Goal: Task Accomplishment & Management: Use online tool/utility

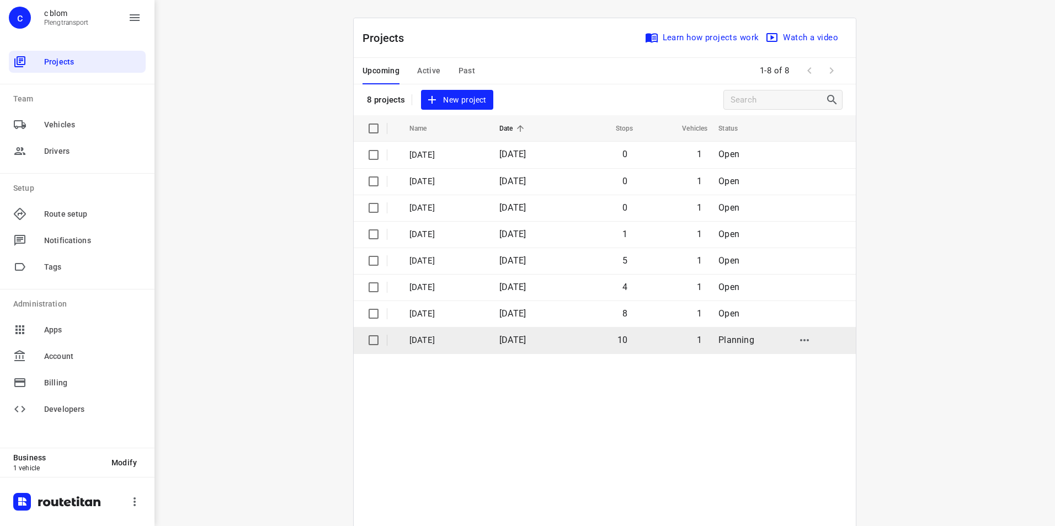
click at [513, 341] on span "01 Sep 2025" at bounding box center [512, 340] width 26 height 10
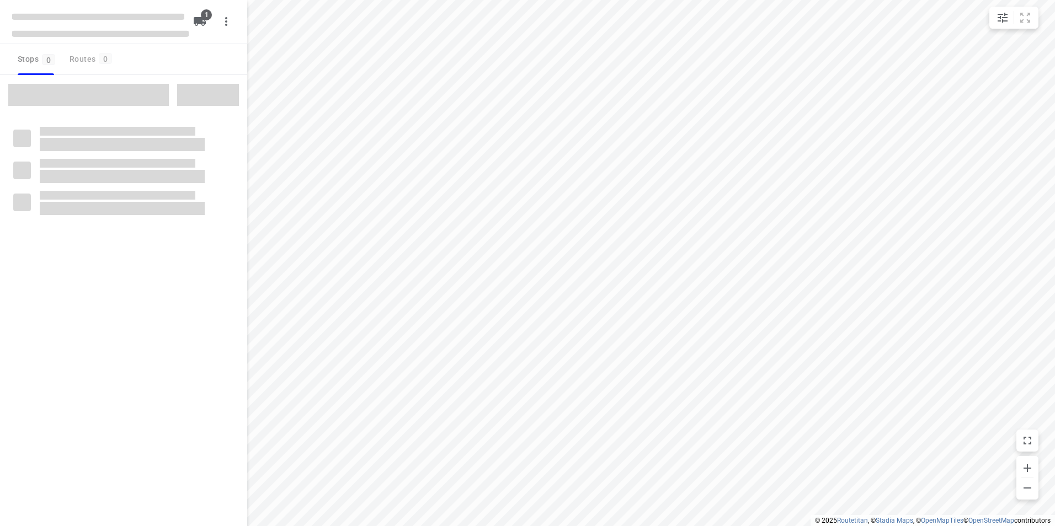
type input "distance"
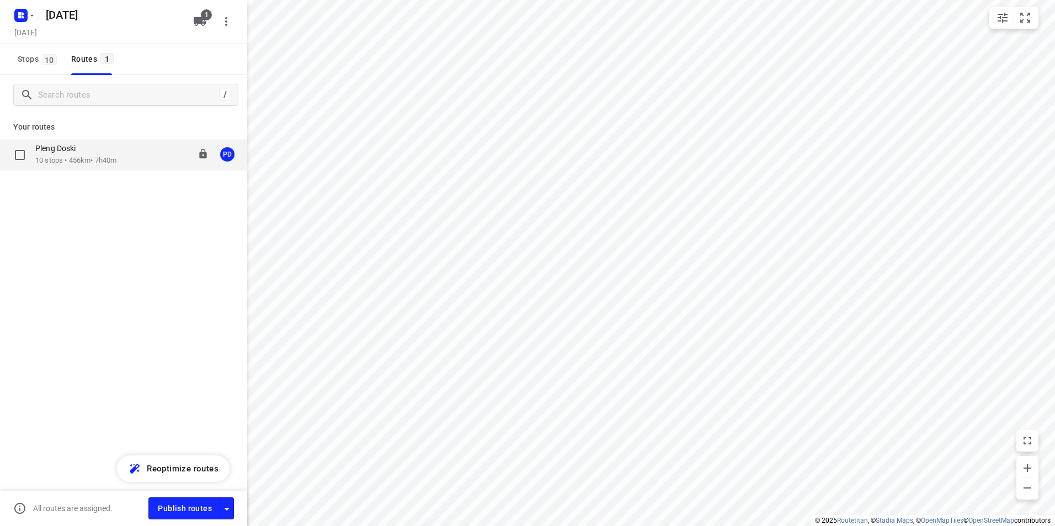
click at [112, 165] on p "10 stops • 456km • 7h40m" at bounding box center [75, 161] width 81 height 10
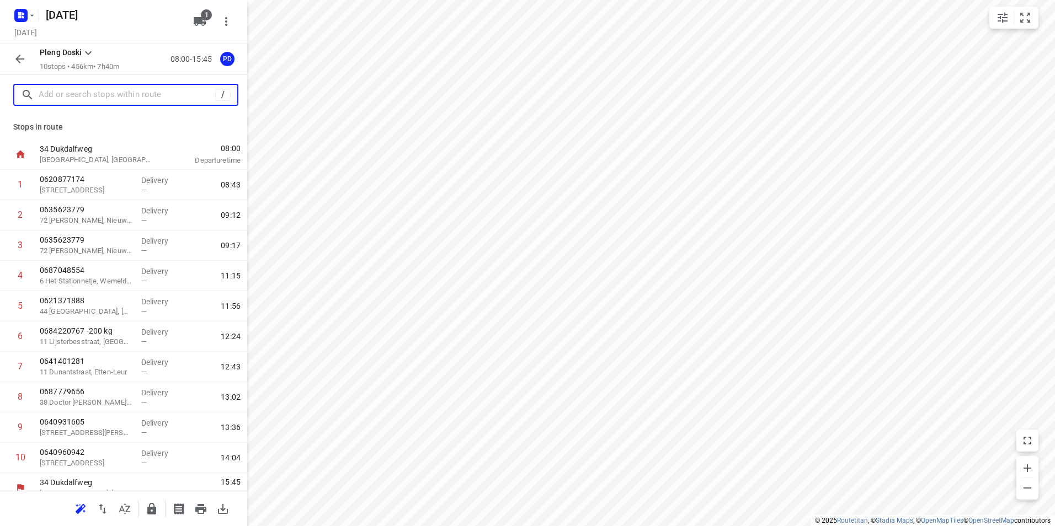
click at [139, 94] on input "text" at bounding box center [127, 95] width 176 height 17
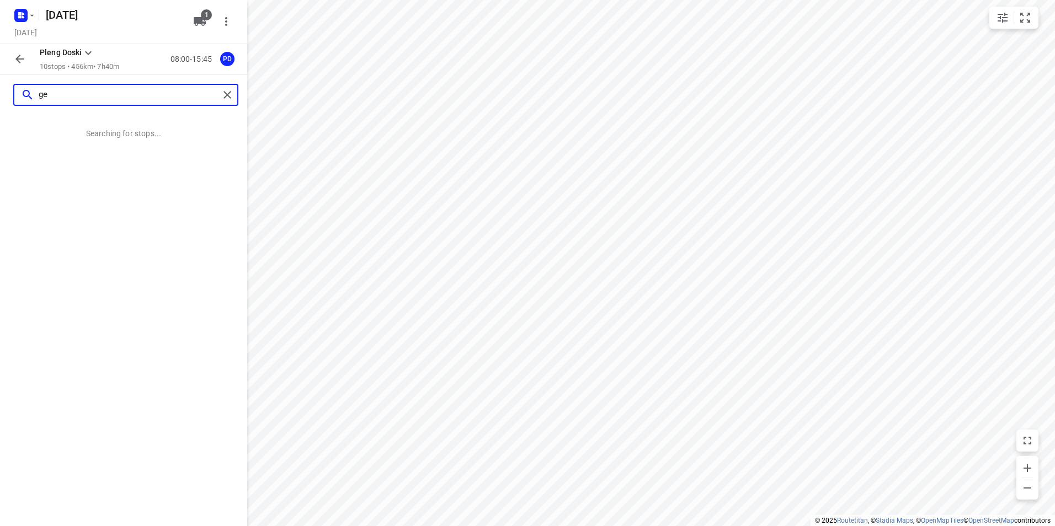
type input "g"
type input "houtelaar 35 rij"
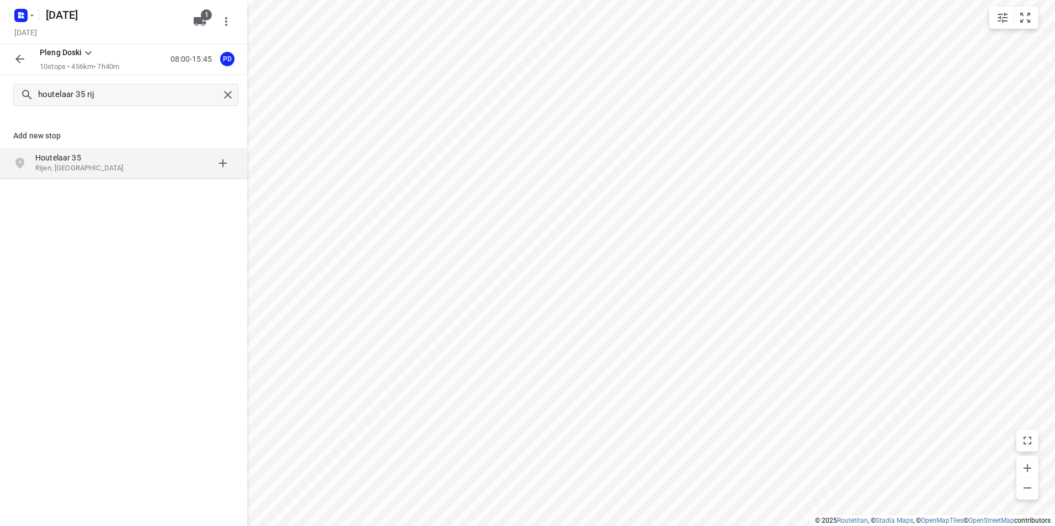
click at [98, 163] on p "Houtelaar 35" at bounding box center [85, 157] width 101 height 11
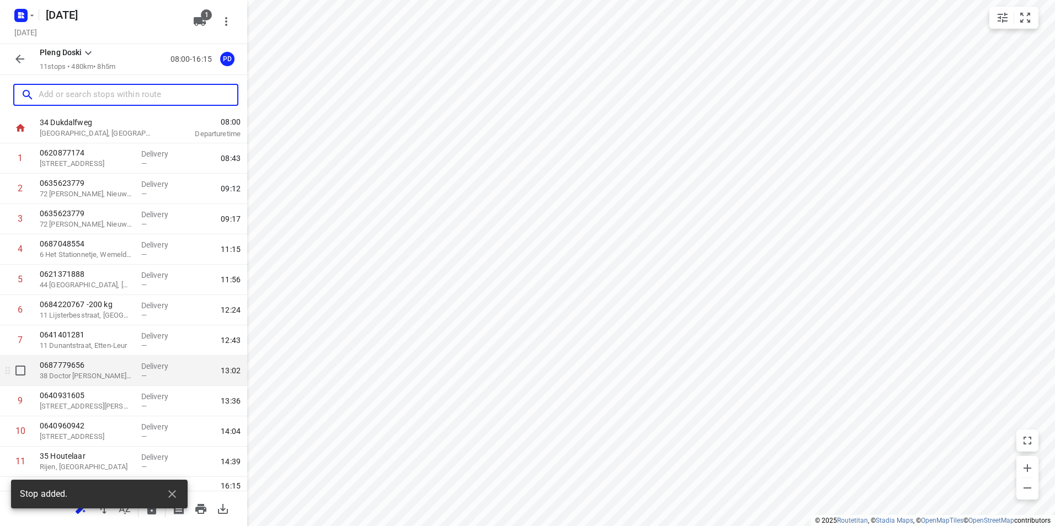
scroll to position [43, 0]
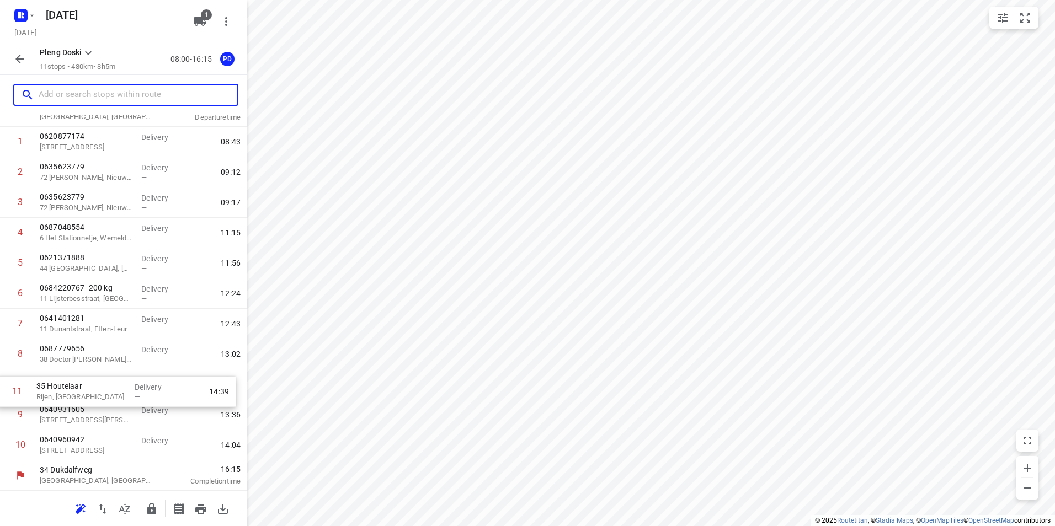
drag, startPoint x: 59, startPoint y: 447, endPoint x: 57, endPoint y: 388, distance: 59.0
click at [57, 388] on div "1 0620877174 132 Schepersweg, Breukelen Delivery — 08:43 2 0635623779 72 Bertus…" at bounding box center [123, 294] width 247 height 334
click at [68, 390] on p "Rijen, Netherlands" at bounding box center [86, 389] width 93 height 11
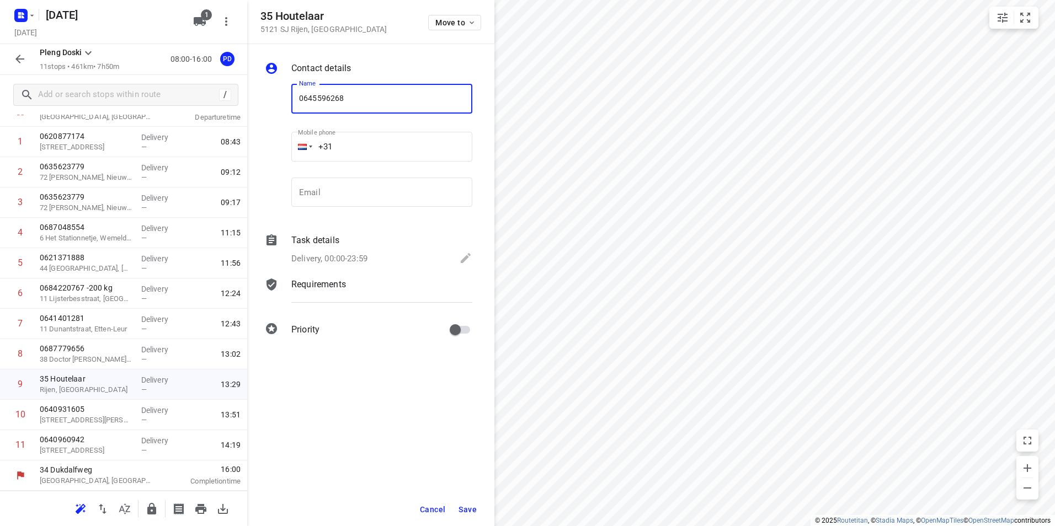
type input "0645596268"
click at [472, 505] on span "Save" at bounding box center [467, 509] width 18 height 9
